Goal: Transaction & Acquisition: Obtain resource

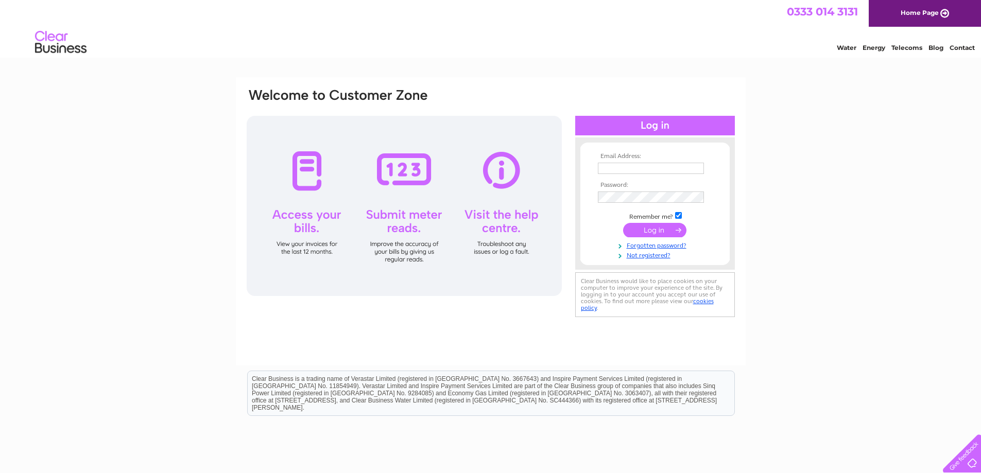
type input "enquiries@caltechlifts.co.uk"
click at [659, 224] on input "submit" at bounding box center [654, 230] width 63 height 14
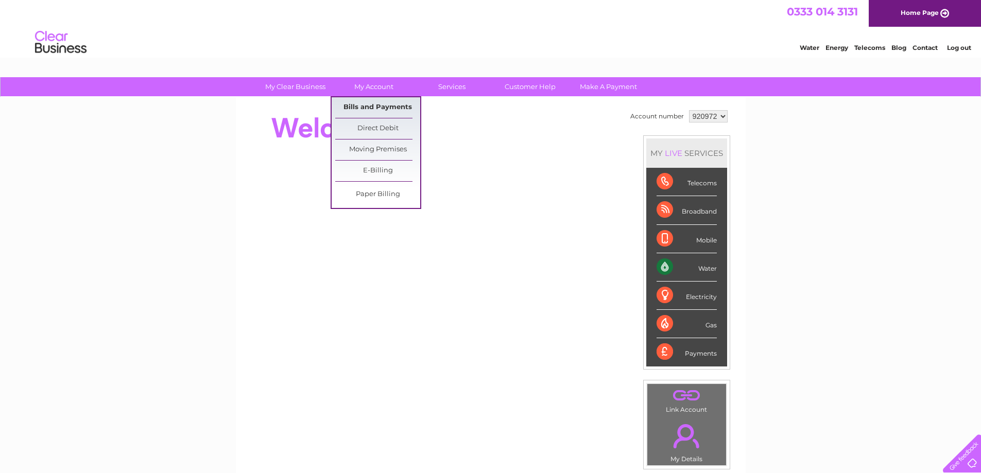
click at [371, 103] on link "Bills and Payments" at bounding box center [377, 107] width 85 height 21
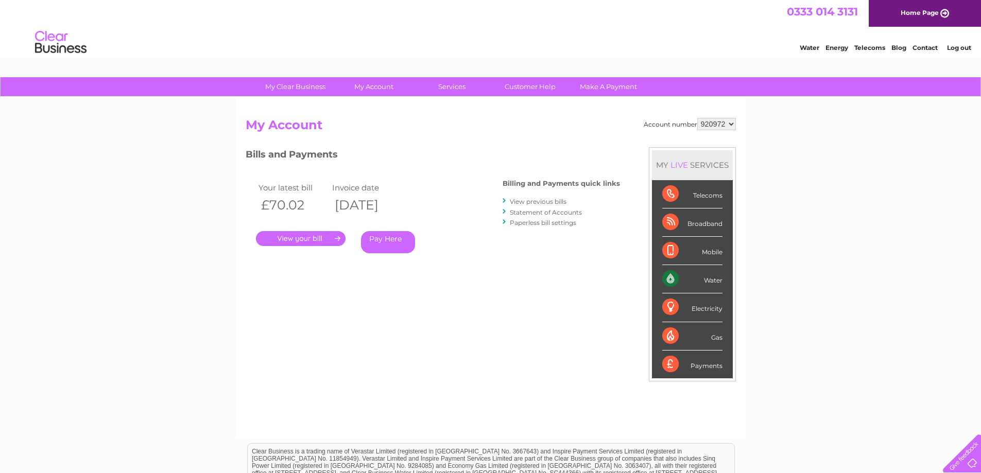
click at [311, 238] on link "." at bounding box center [301, 238] width 90 height 15
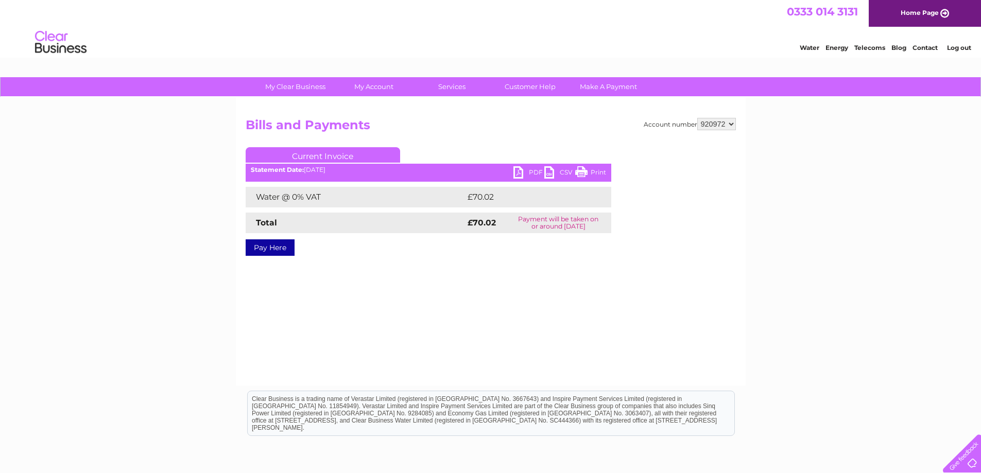
click at [525, 170] on link "PDF" at bounding box center [528, 173] width 31 height 15
